Goal: Task Accomplishment & Management: Use online tool/utility

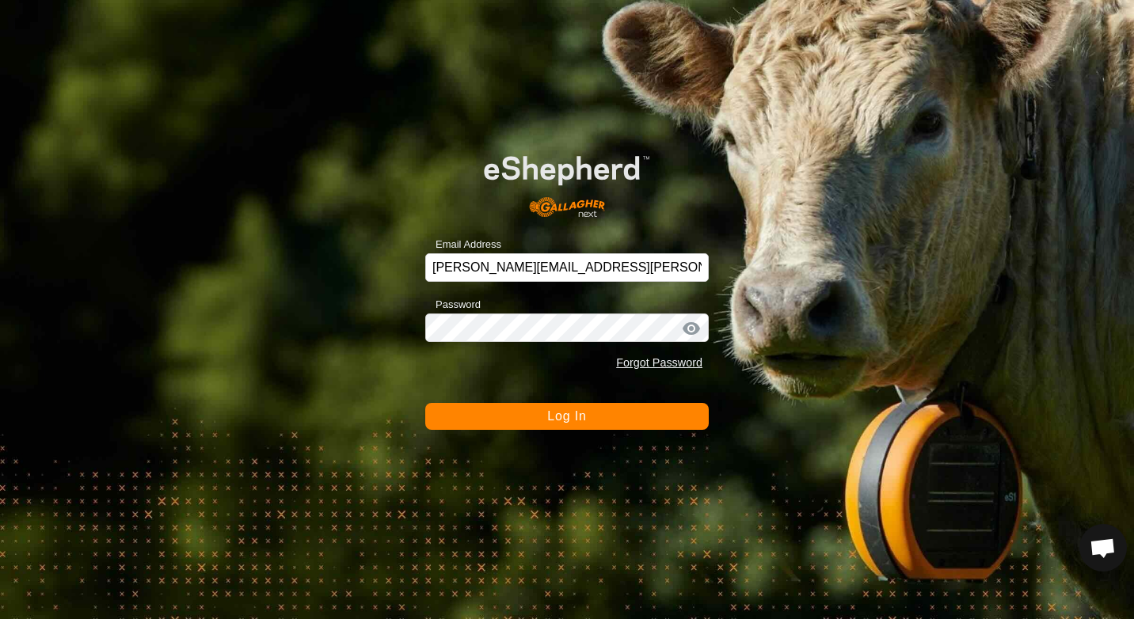
click at [576, 426] on button "Log In" at bounding box center [567, 416] width 284 height 27
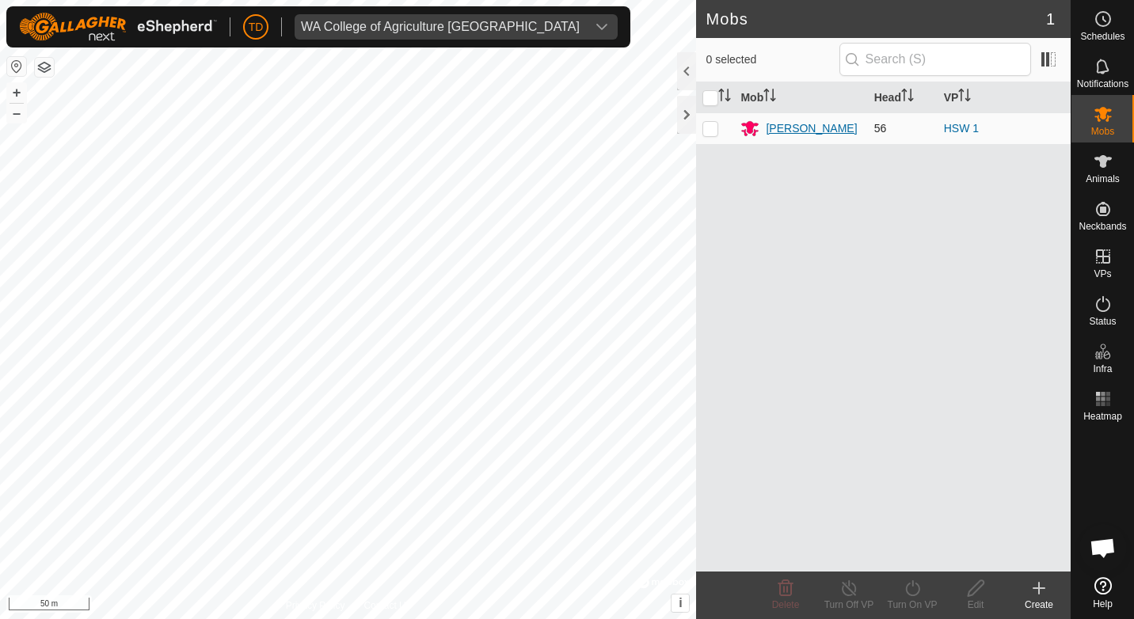
click at [790, 133] on div "[PERSON_NAME]" at bounding box center [811, 128] width 91 height 17
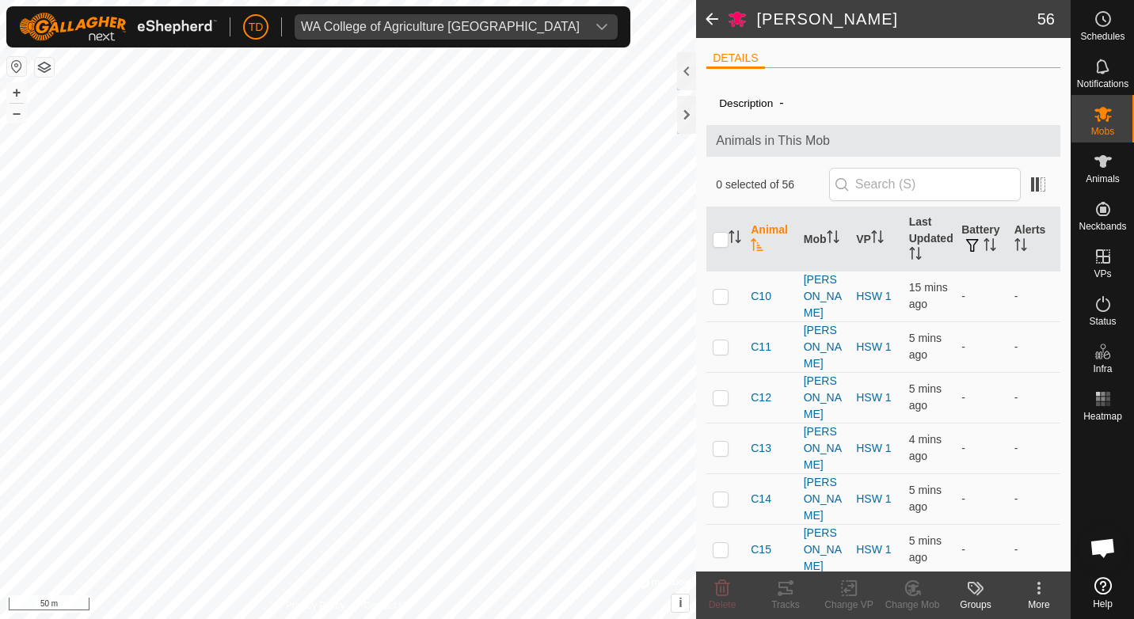
click at [710, 16] on span at bounding box center [712, 19] width 32 height 38
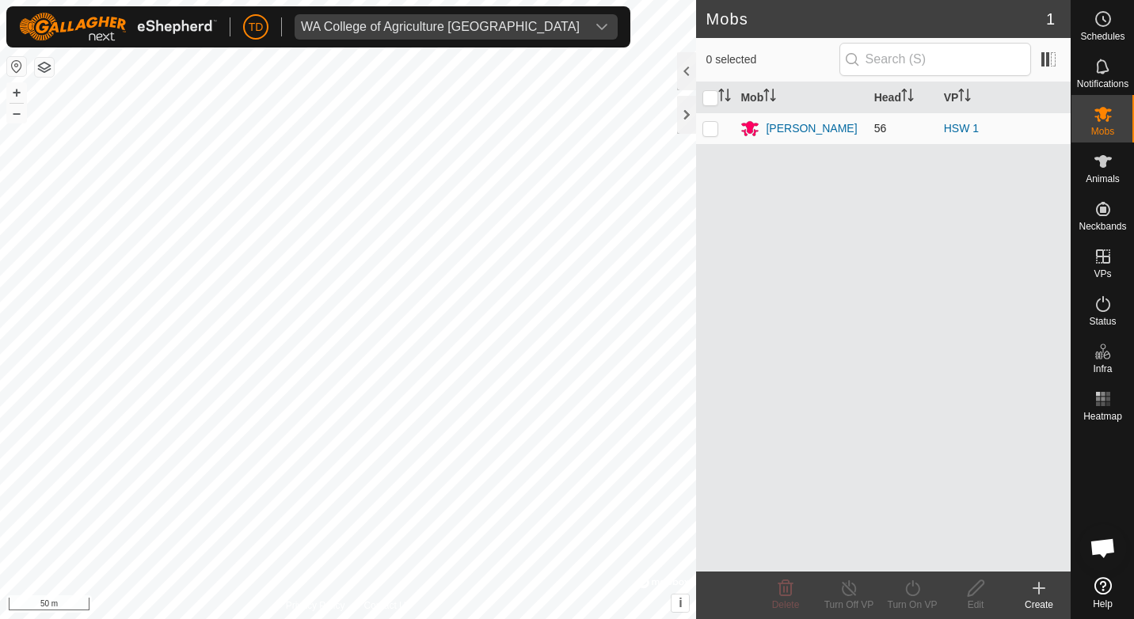
click at [711, 132] on p-checkbox at bounding box center [710, 128] width 16 height 13
checkbox input "true"
click at [906, 584] on icon at bounding box center [913, 588] width 20 height 19
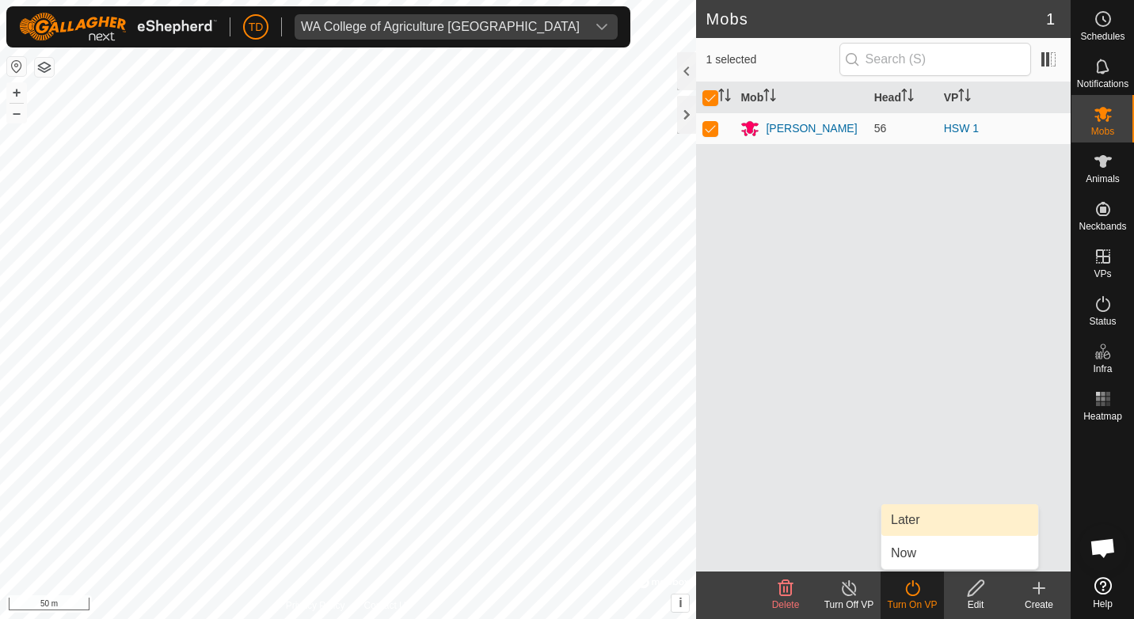
click at [910, 524] on link "Later" at bounding box center [959, 520] width 157 height 32
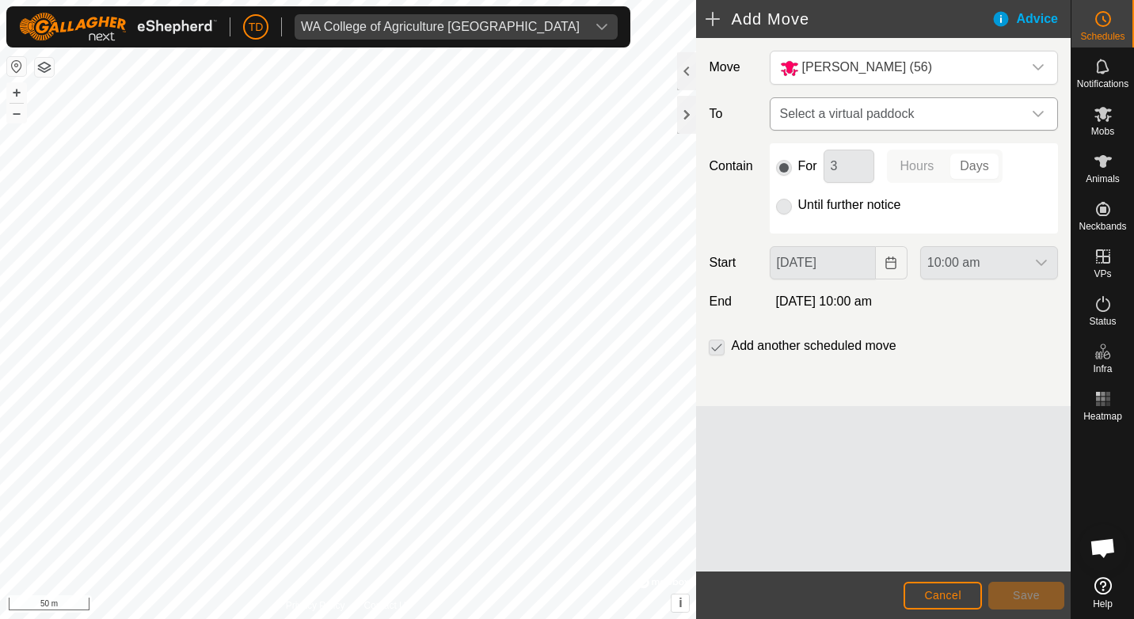
click at [947, 113] on span "Select a virtual paddock" at bounding box center [898, 114] width 249 height 32
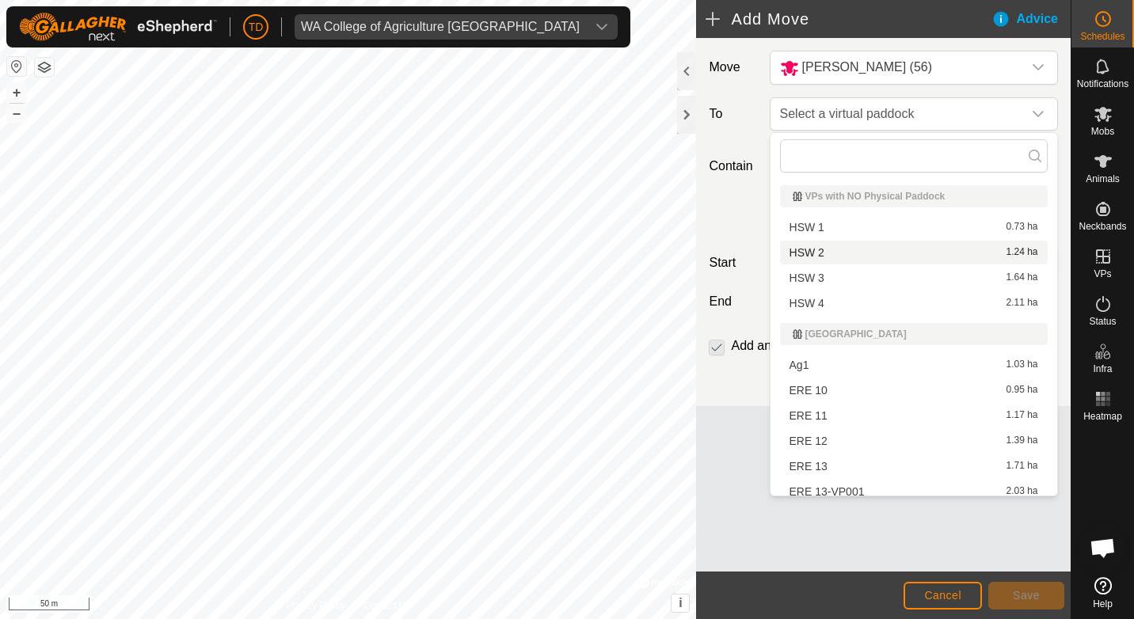
click at [820, 251] on li "HSW 2 1.24 ha" at bounding box center [914, 253] width 268 height 24
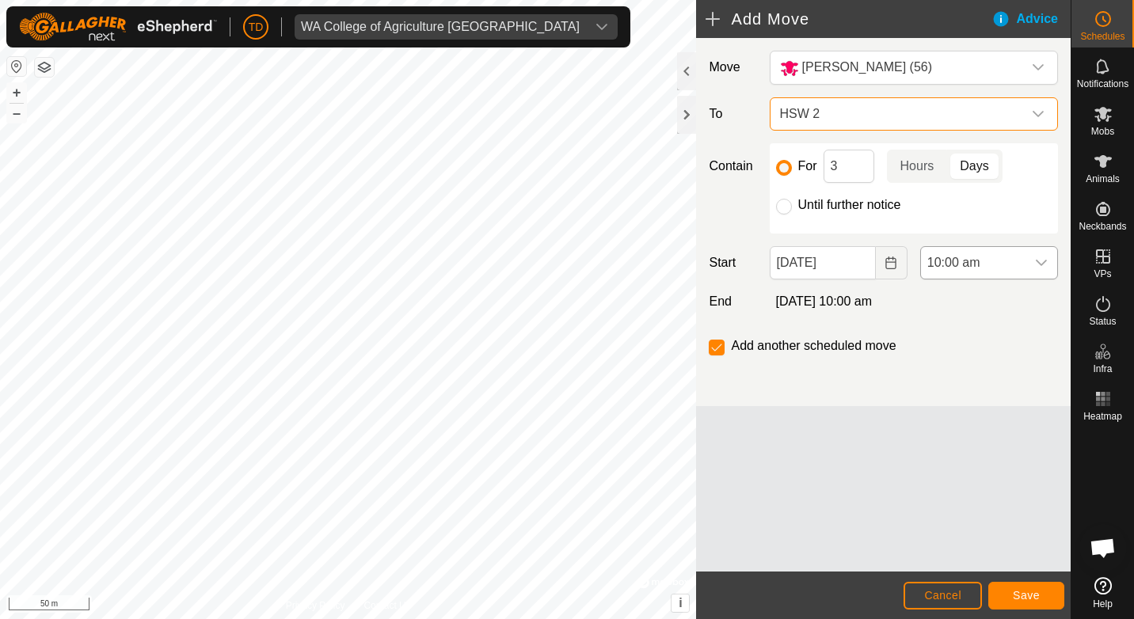
click at [941, 263] on span "10:00 am" at bounding box center [973, 263] width 105 height 32
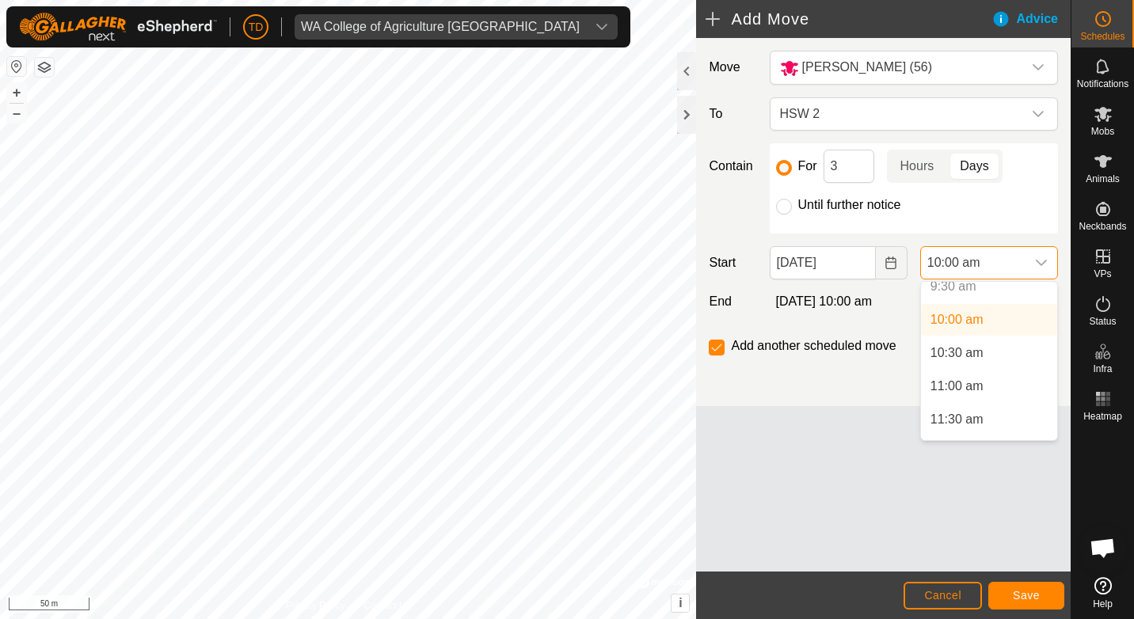
scroll to position [618, 0]
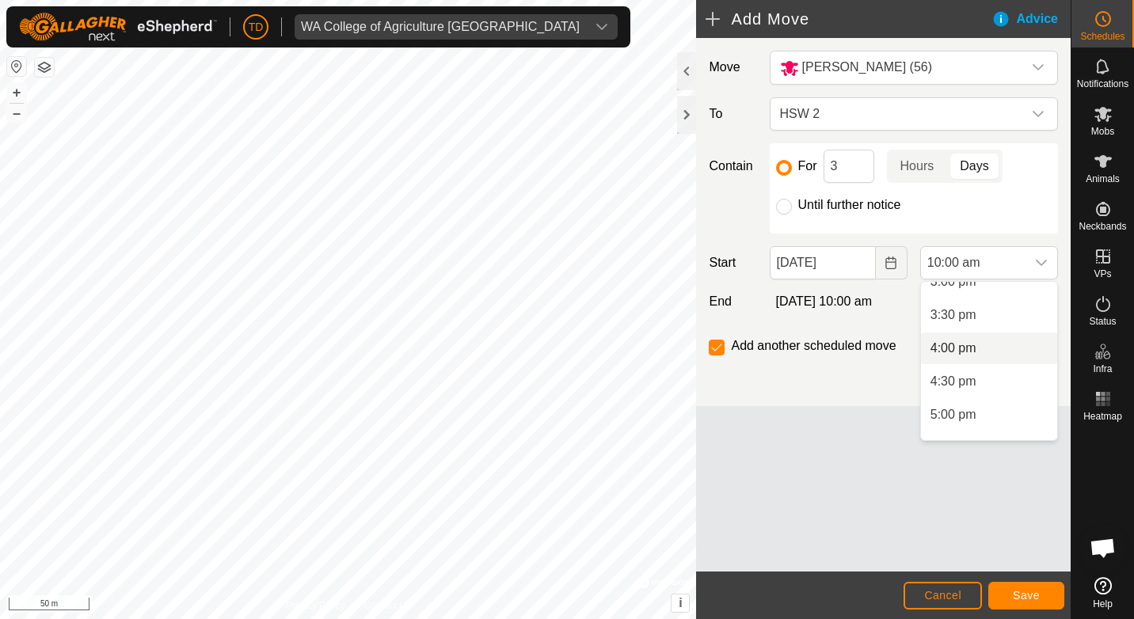
click at [945, 346] on li "4:00 pm" at bounding box center [989, 349] width 136 height 32
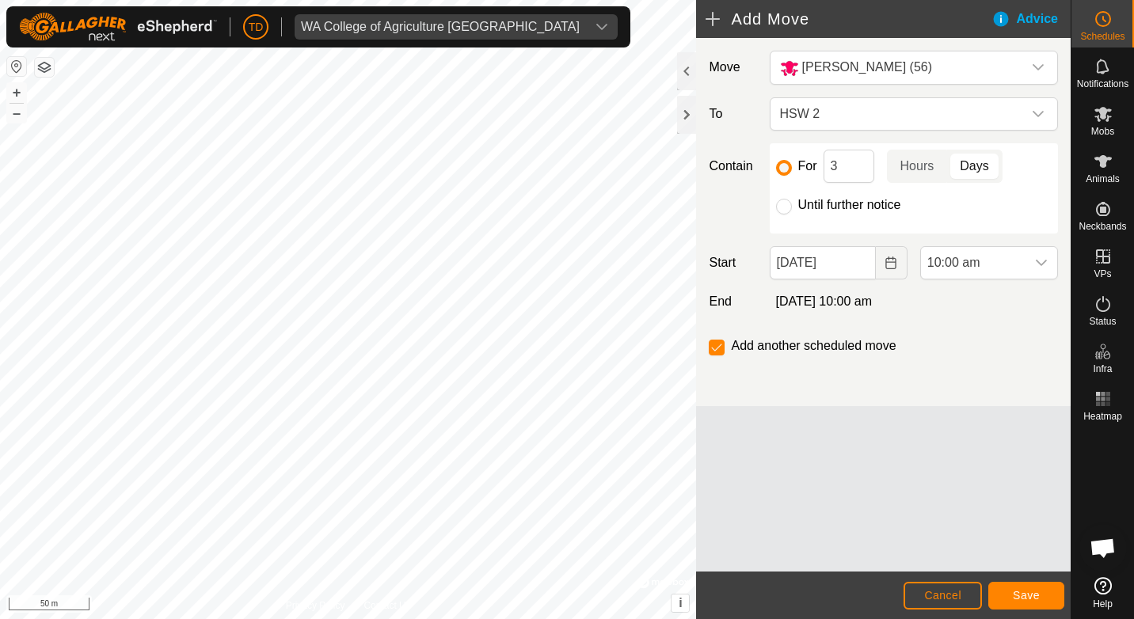
scroll to position [665, 0]
click at [789, 207] on input "Until further notice" at bounding box center [784, 207] width 16 height 16
radio input "true"
checkbox input "false"
click at [1026, 595] on span "Save" at bounding box center [1026, 595] width 27 height 13
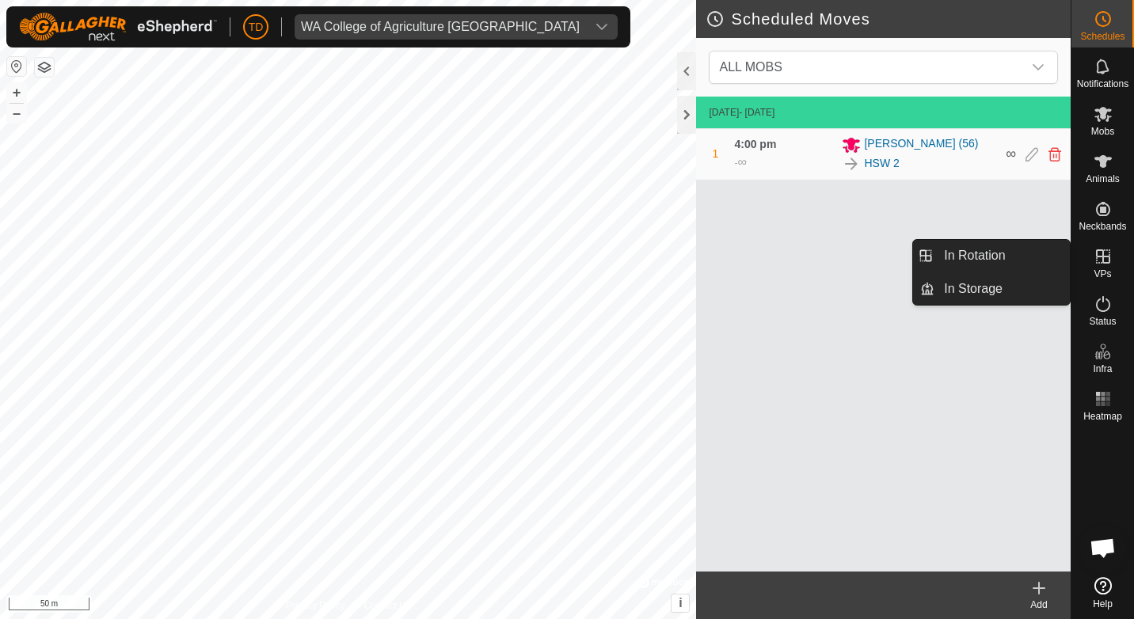
click at [1105, 253] on icon at bounding box center [1103, 256] width 19 height 19
click at [1005, 253] on link "In Rotation" at bounding box center [1001, 256] width 135 height 32
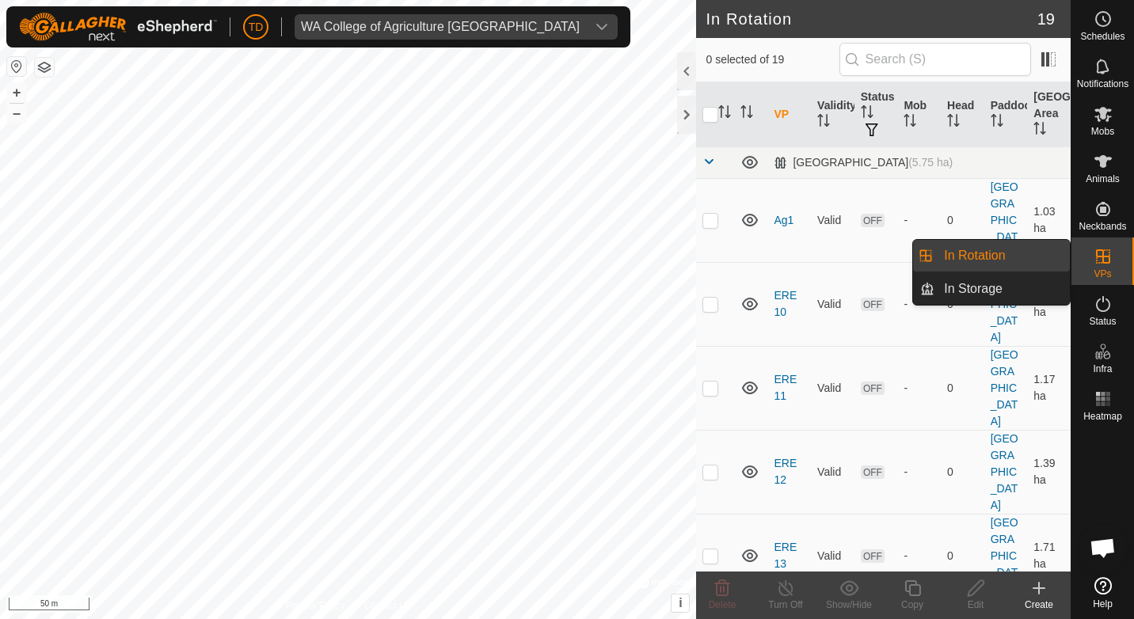
click at [984, 257] on link "In Rotation" at bounding box center [1001, 256] width 135 height 32
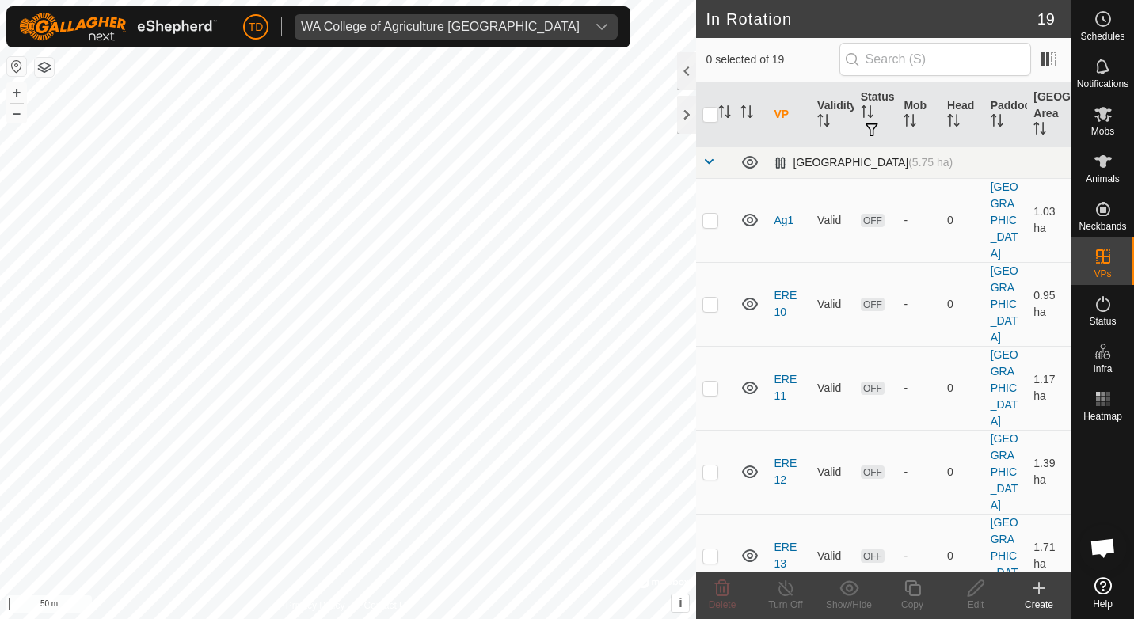
click at [706, 160] on span at bounding box center [708, 161] width 13 height 13
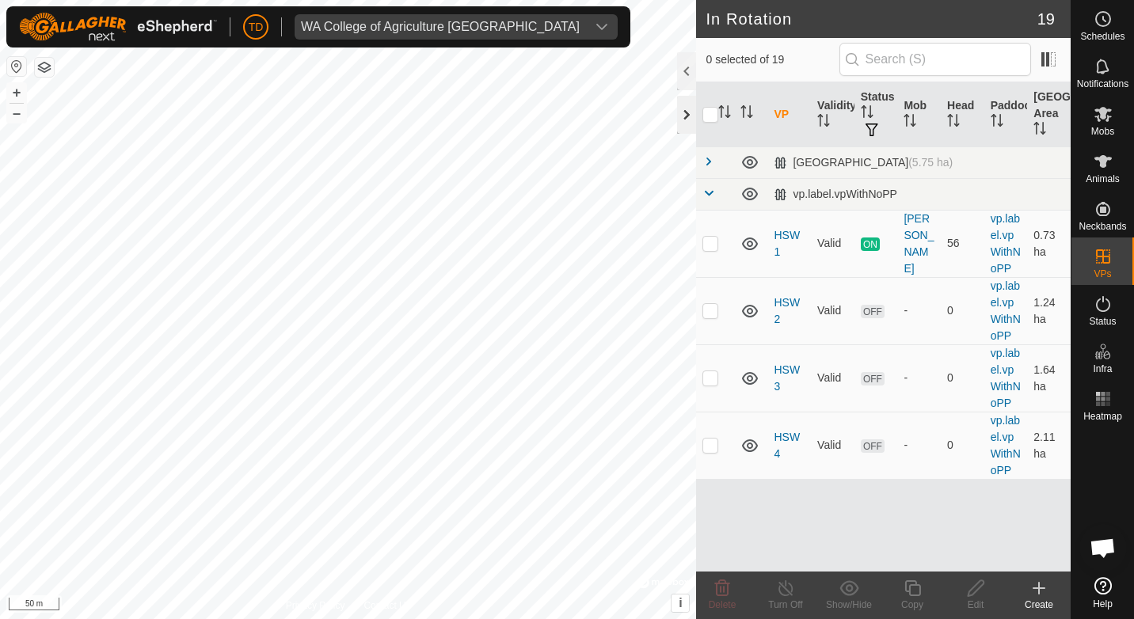
click at [687, 112] on div at bounding box center [686, 115] width 19 height 38
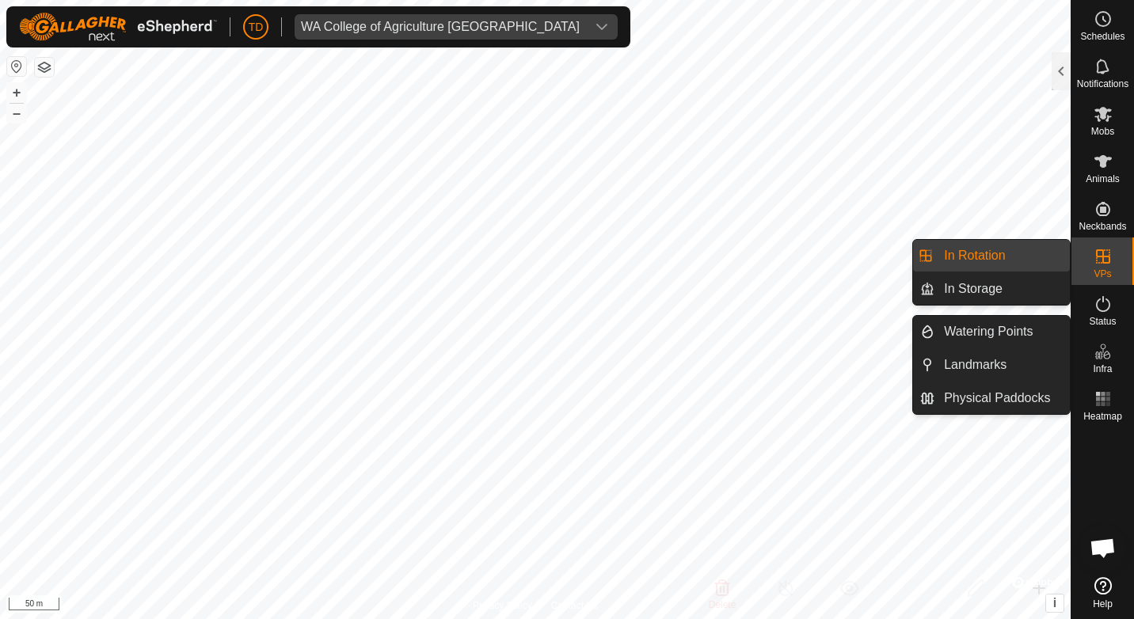
click at [1100, 345] on icon at bounding box center [1103, 351] width 19 height 19
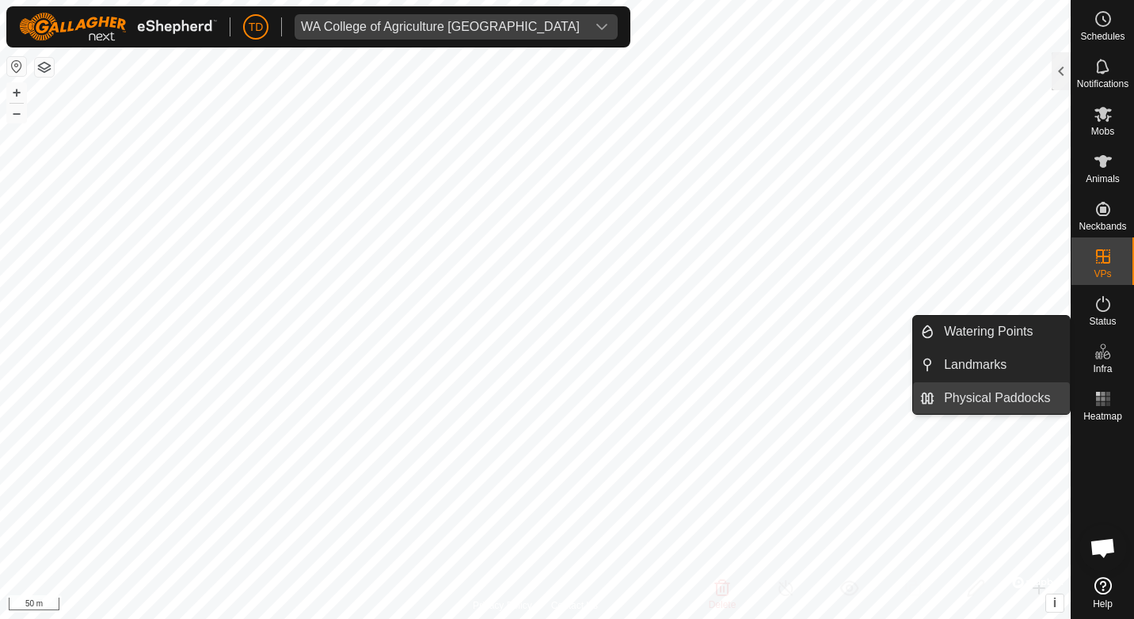
click at [1002, 390] on link "Physical Paddocks" at bounding box center [1001, 398] width 135 height 32
click at [984, 390] on link "Physical Paddocks" at bounding box center [1001, 398] width 135 height 32
click at [1027, 395] on link "Physical Paddocks" at bounding box center [1001, 398] width 135 height 32
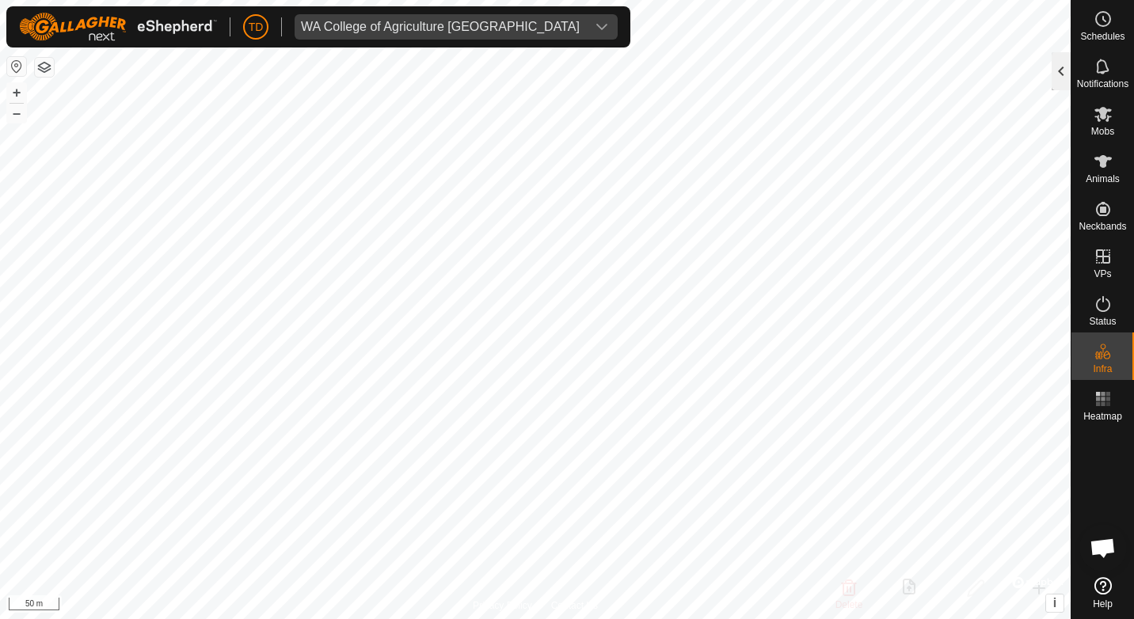
click at [1064, 74] on div at bounding box center [1061, 71] width 19 height 38
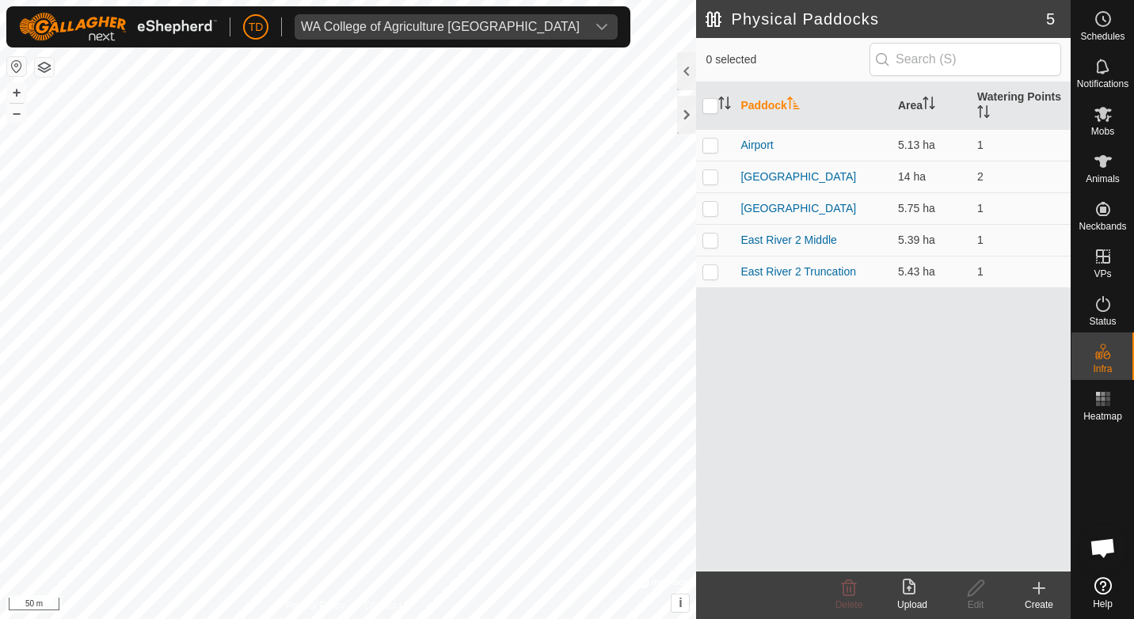
click at [1037, 591] on icon at bounding box center [1038, 588] width 19 height 19
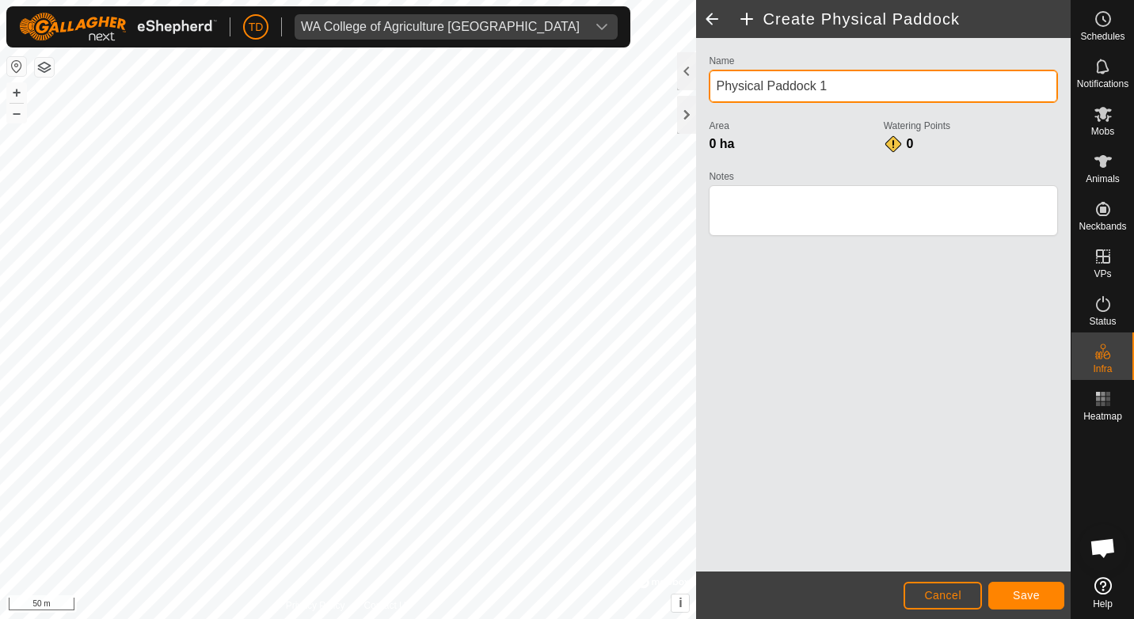
drag, startPoint x: 834, startPoint y: 79, endPoint x: 711, endPoint y: 93, distance: 123.5
click at [711, 93] on input "Physical Paddock 1" at bounding box center [883, 86] width 349 height 33
click at [775, 82] on input "Hayshed west" at bounding box center [883, 86] width 349 height 33
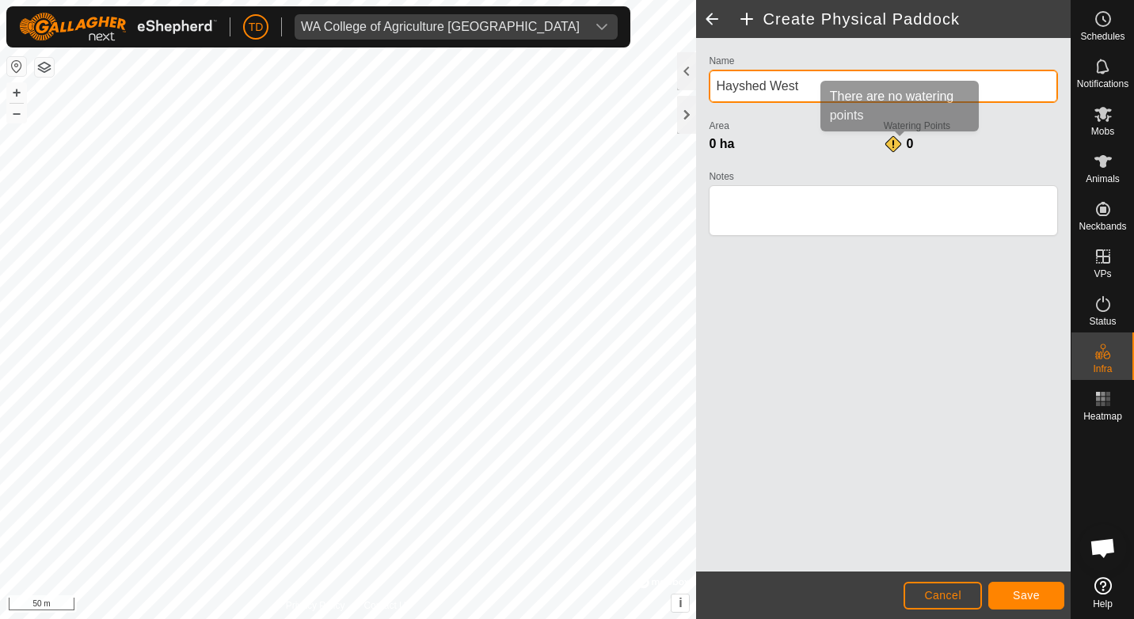
type input "Hayshed West"
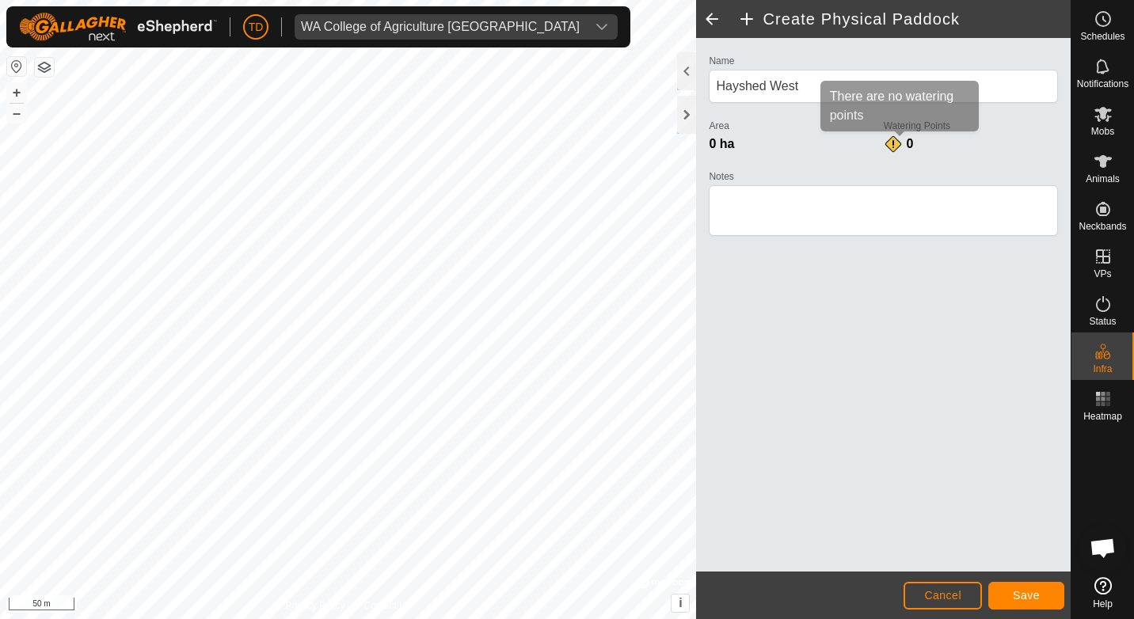
click at [892, 143] on div "0" at bounding box center [900, 144] width 32 height 19
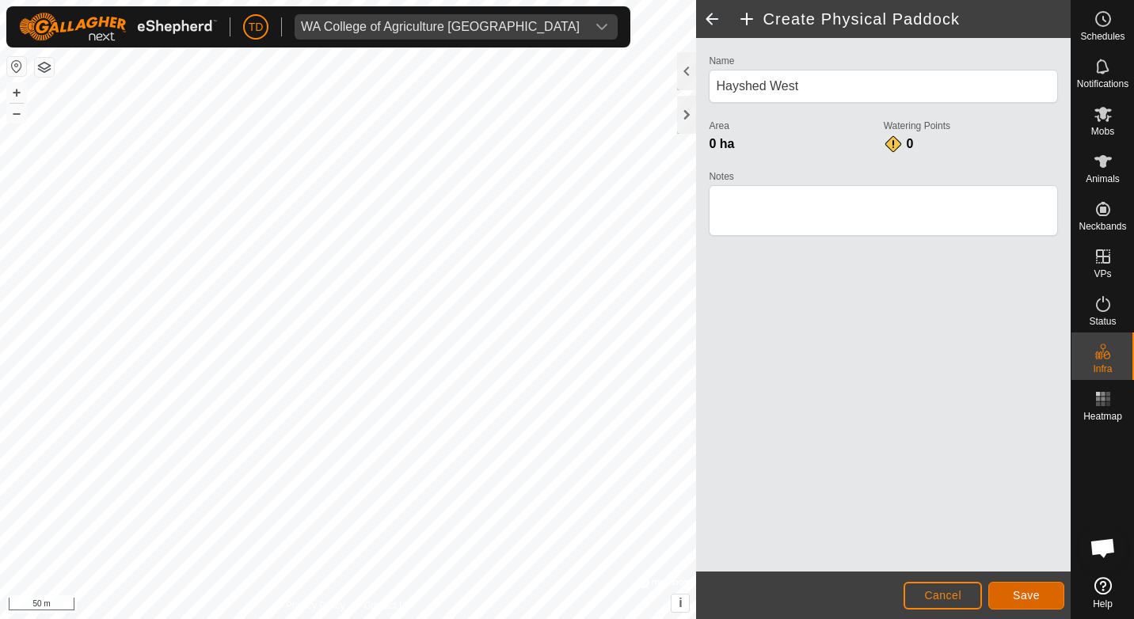
click at [1033, 591] on span "Save" at bounding box center [1026, 595] width 27 height 13
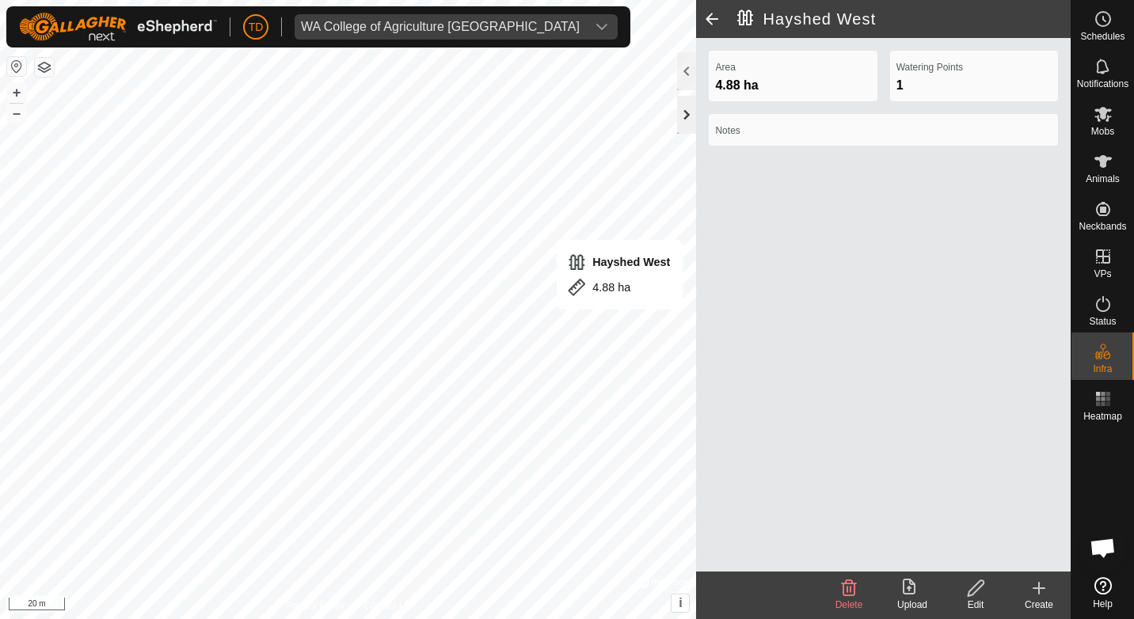
click at [680, 108] on div at bounding box center [686, 115] width 19 height 38
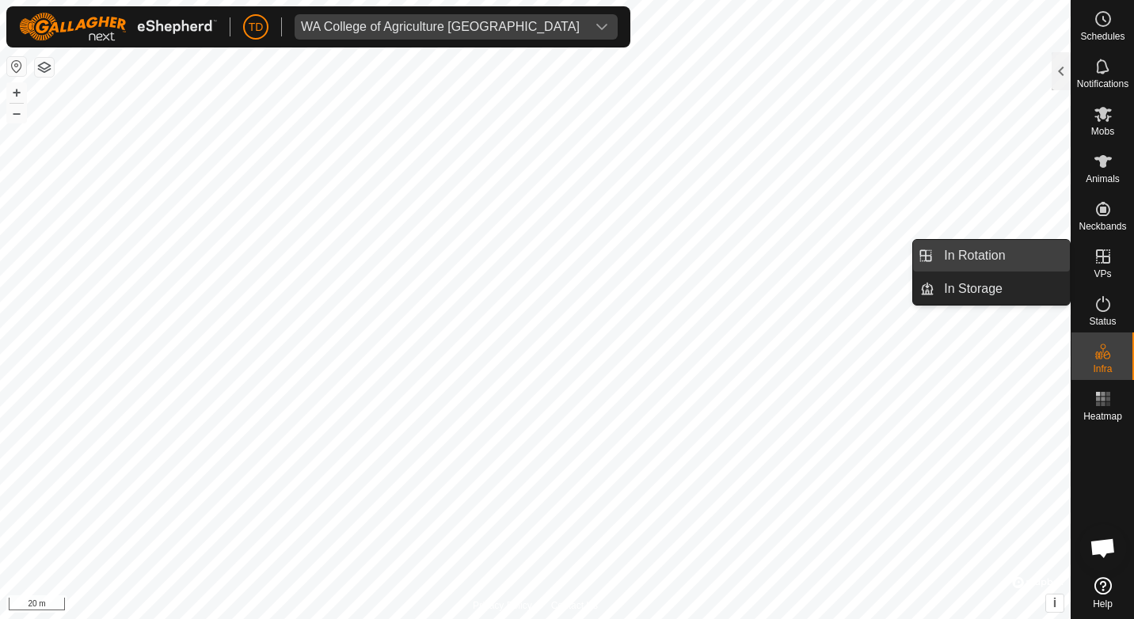
click at [999, 257] on link "In Rotation" at bounding box center [1001, 256] width 135 height 32
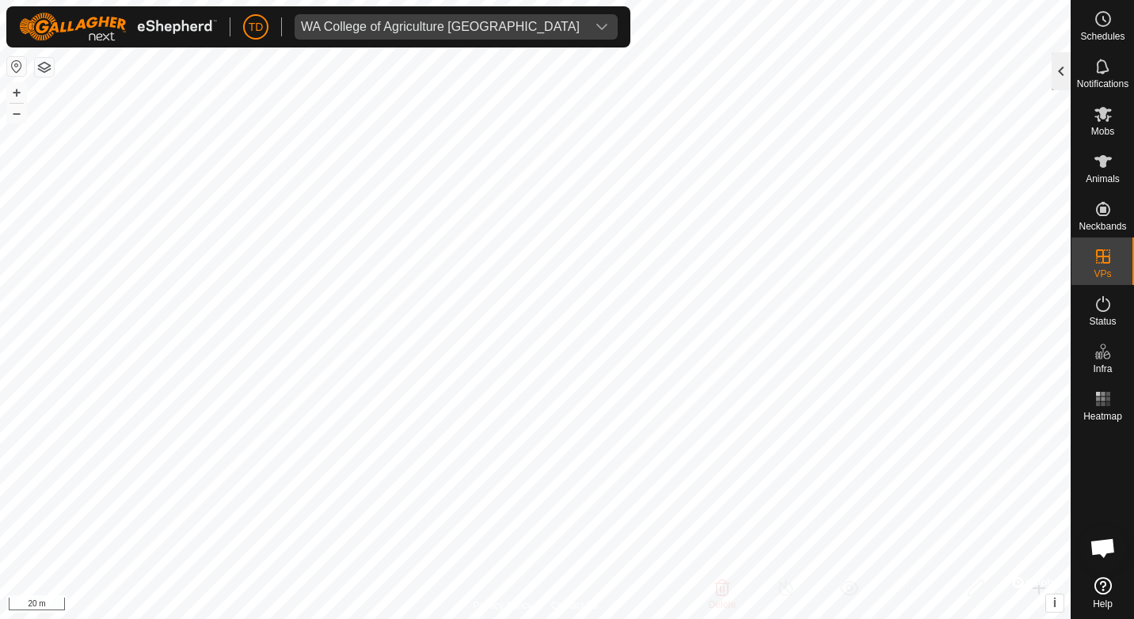
click at [1068, 69] on div at bounding box center [1061, 71] width 19 height 38
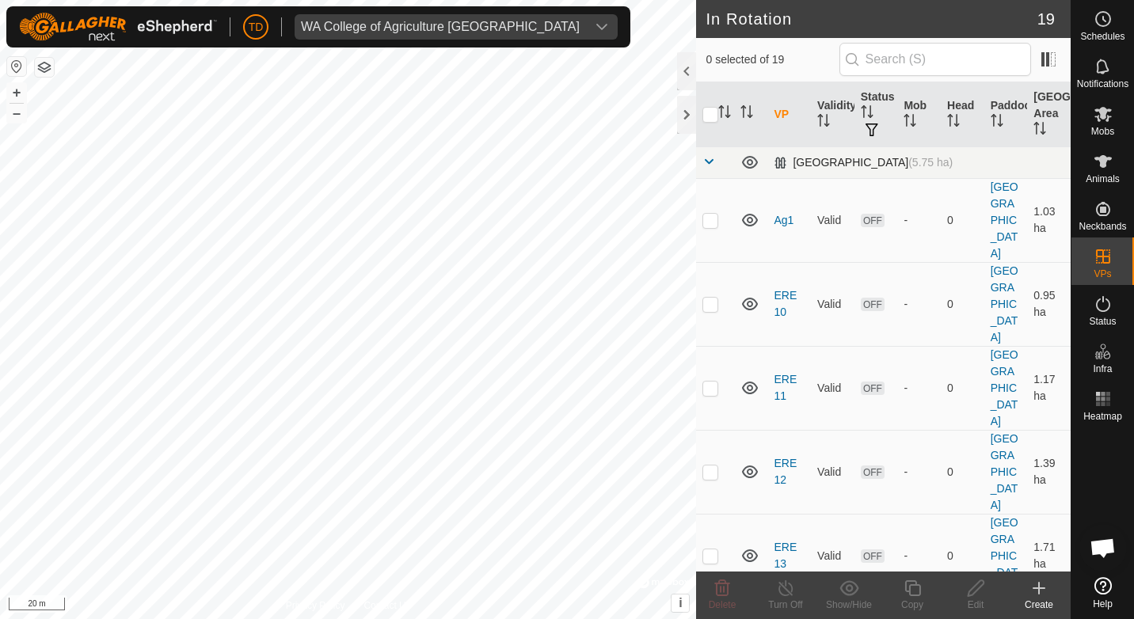
click at [708, 165] on span at bounding box center [708, 161] width 13 height 13
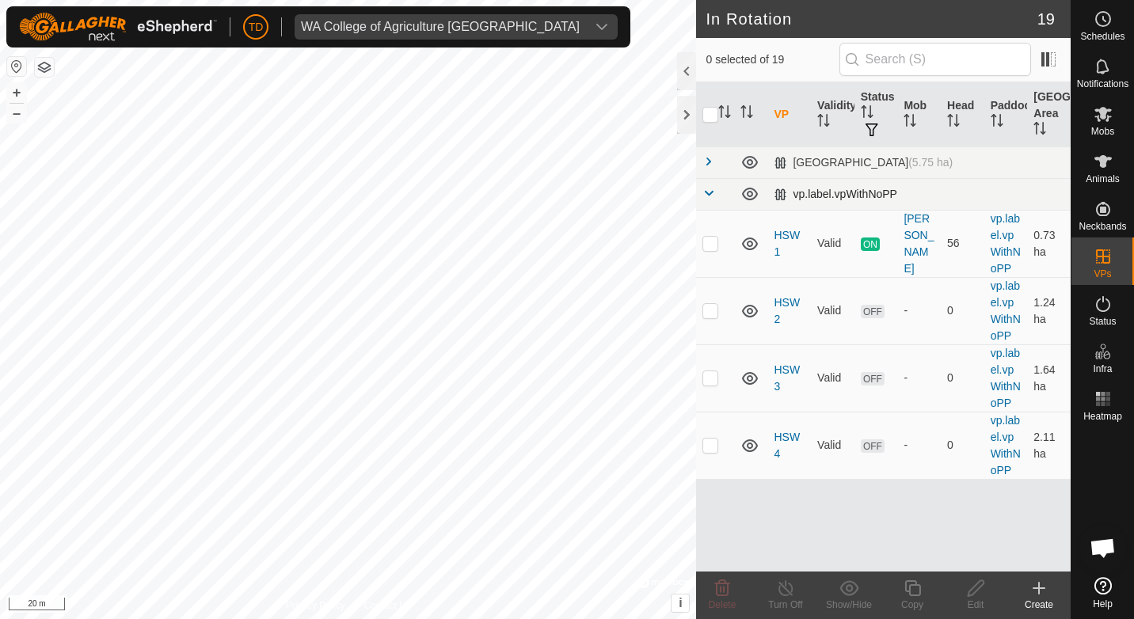
click at [888, 194] on div "vp.label.vpWithNoPP" at bounding box center [836, 194] width 124 height 13
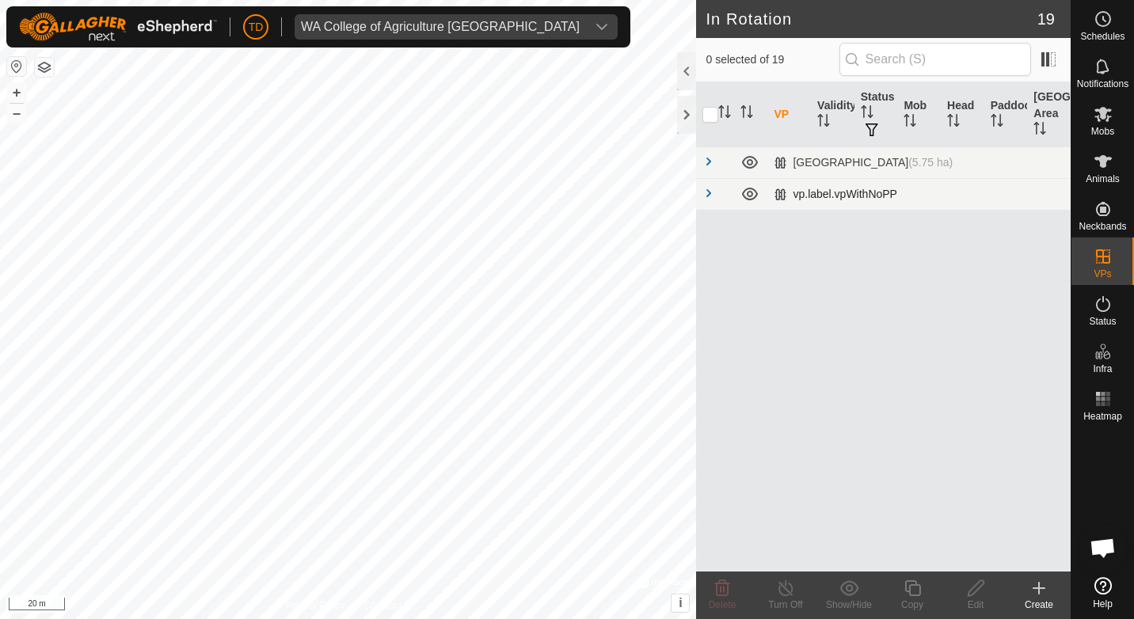
click at [901, 193] on td "vp.label.vpWithNoPP" at bounding box center [918, 194] width 303 height 32
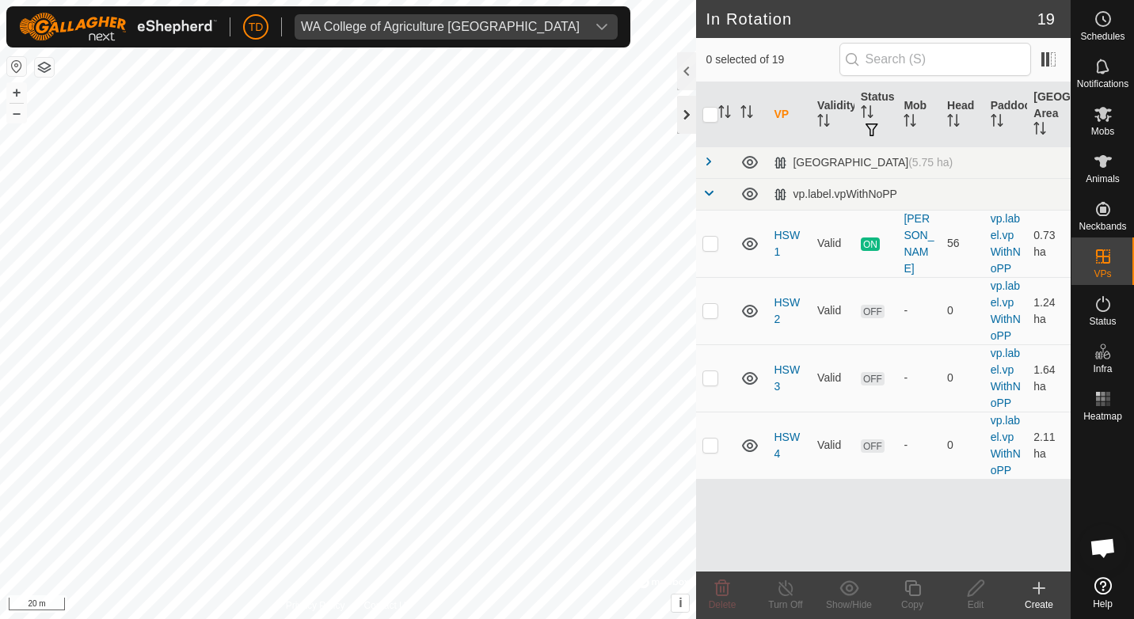
click at [687, 112] on div at bounding box center [686, 115] width 19 height 38
